Goal: Find specific page/section: Find specific page/section

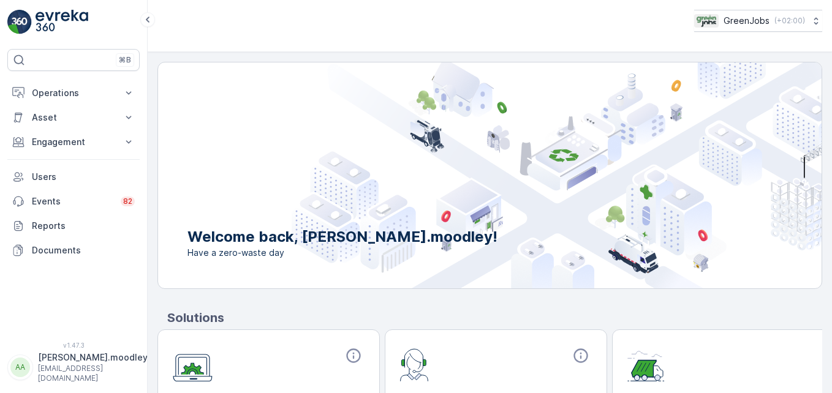
drag, startPoint x: 127, startPoint y: 91, endPoint x: 137, endPoint y: 108, distance: 19.2
click at [127, 92] on icon at bounding box center [129, 93] width 12 height 12
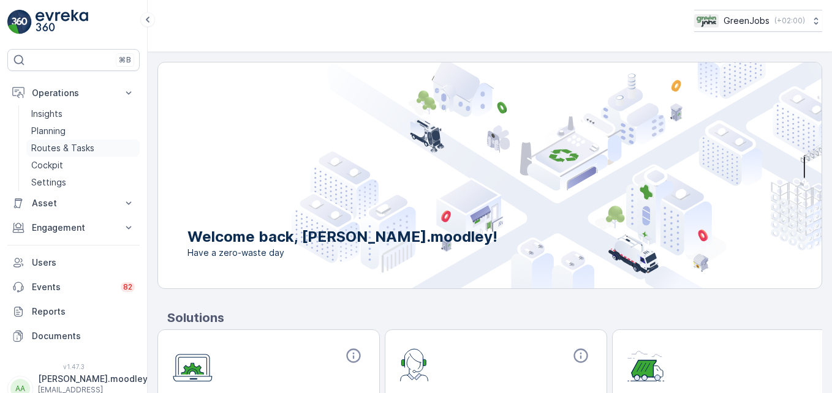
click at [88, 150] on p "Routes & Tasks" at bounding box center [62, 148] width 63 height 12
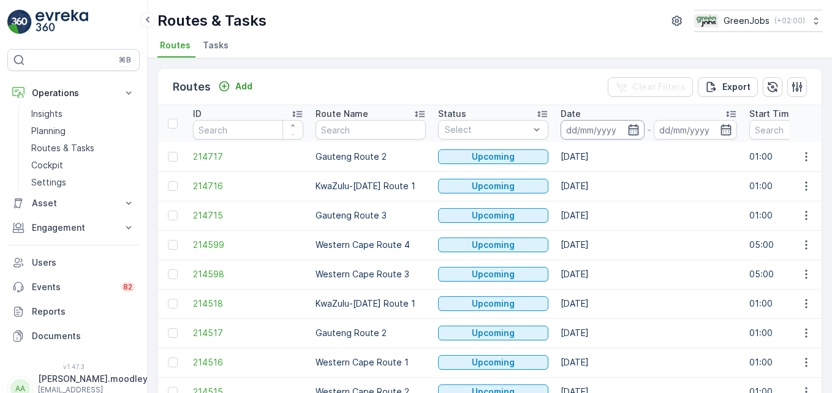
click at [585, 124] on input at bounding box center [603, 130] width 84 height 20
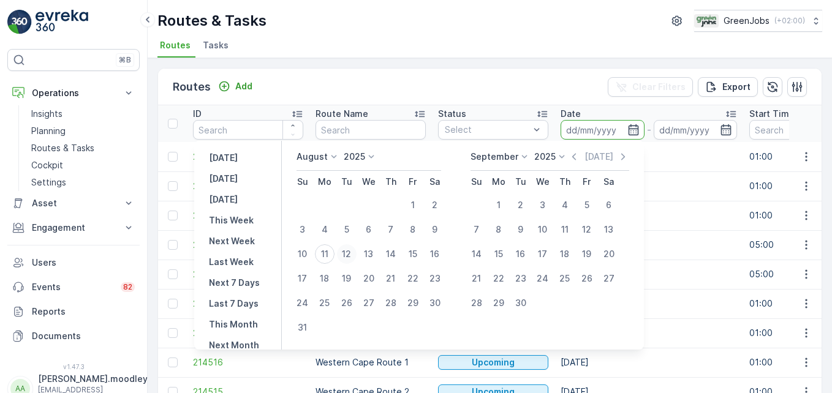
click at [352, 251] on div "12" at bounding box center [347, 254] width 20 height 20
type input "[DATE]"
click at [352, 251] on div "12" at bounding box center [347, 254] width 20 height 20
type input "[DATE]"
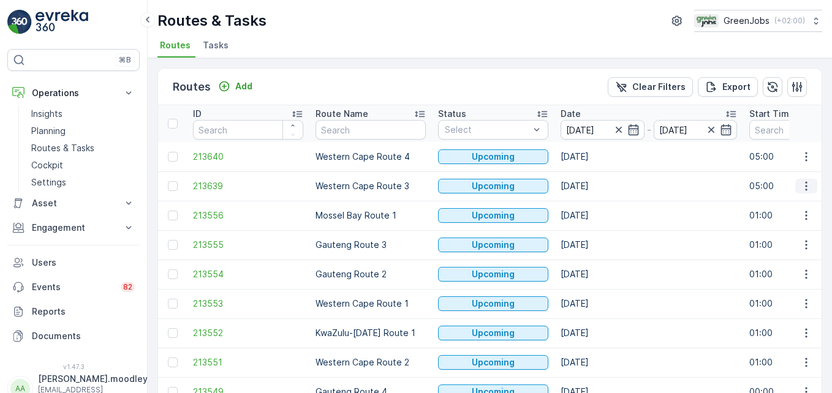
click at [810, 187] on button "button" at bounding box center [806, 186] width 22 height 15
click at [795, 202] on span "See More Details" at bounding box center [777, 205] width 71 height 12
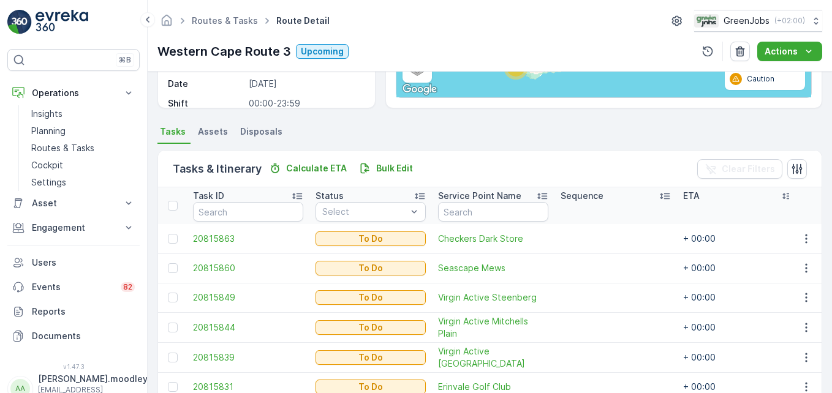
scroll to position [402, 0]
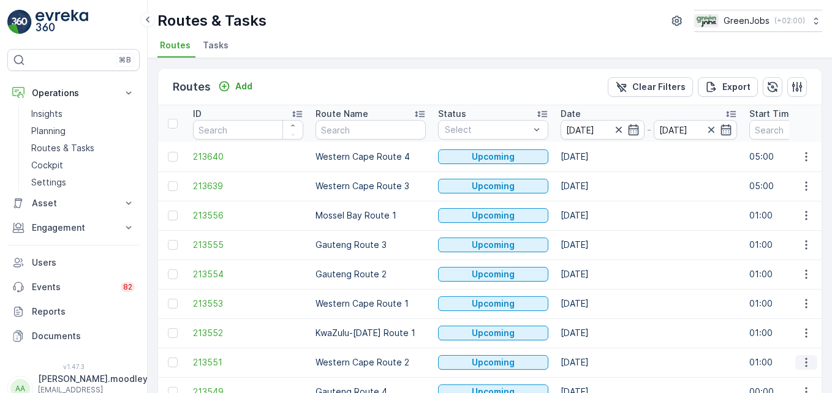
click at [800, 362] on icon "button" at bounding box center [806, 363] width 12 height 12
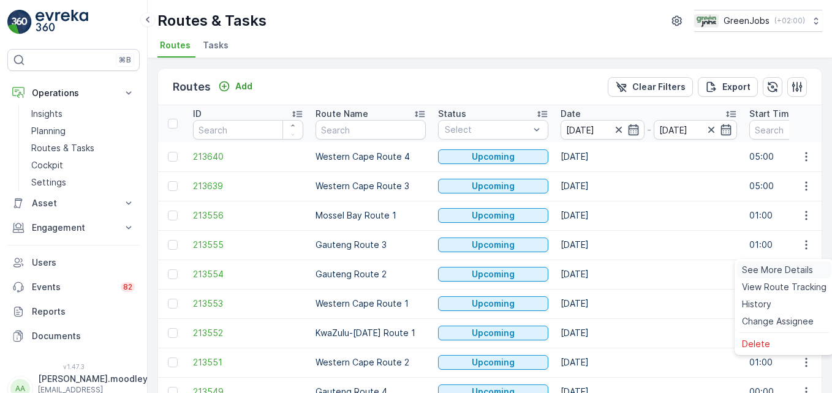
click at [783, 270] on span "See More Details" at bounding box center [777, 270] width 71 height 12
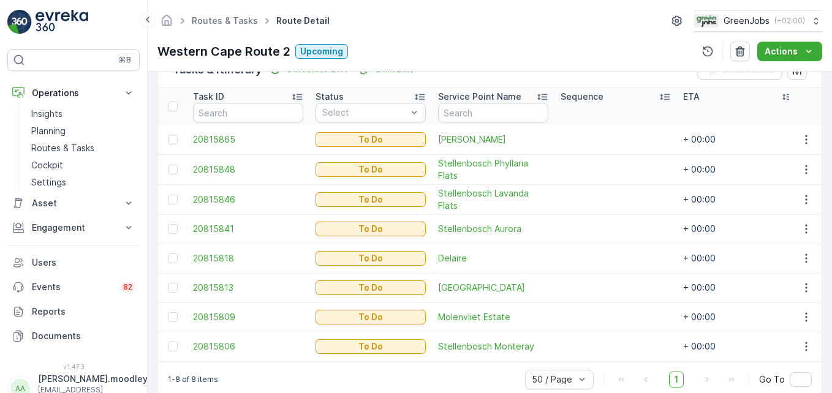
scroll to position [344, 0]
